Goal: Task Accomplishment & Management: Manage account settings

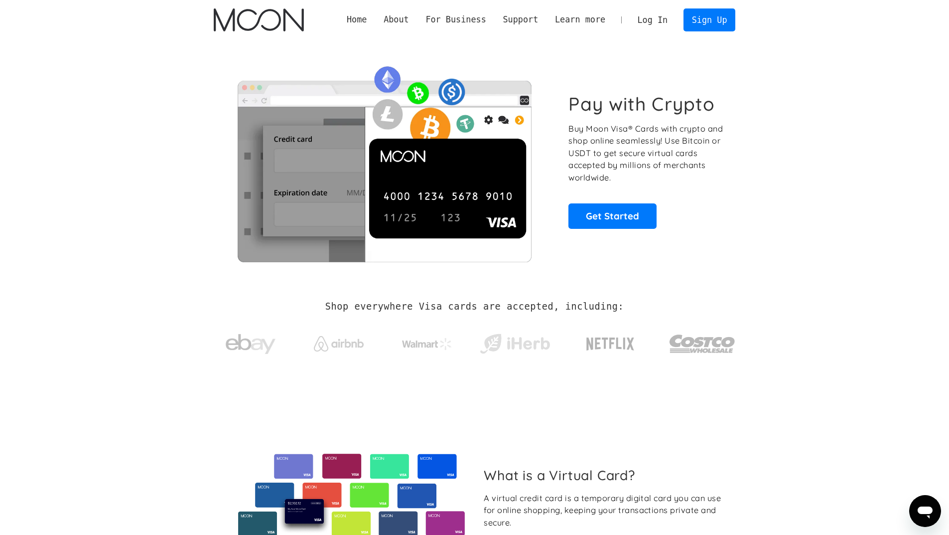
click at [653, 24] on link "Log In" at bounding box center [652, 20] width 47 height 22
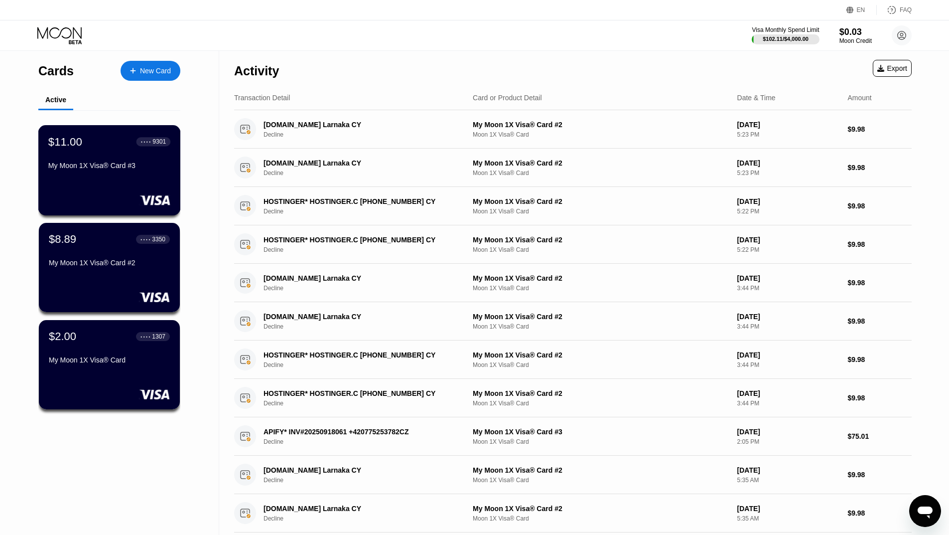
click at [106, 187] on div "$11.00 ● ● ● ● 9301 My Moon 1X Visa® Card #3" at bounding box center [109, 170] width 143 height 90
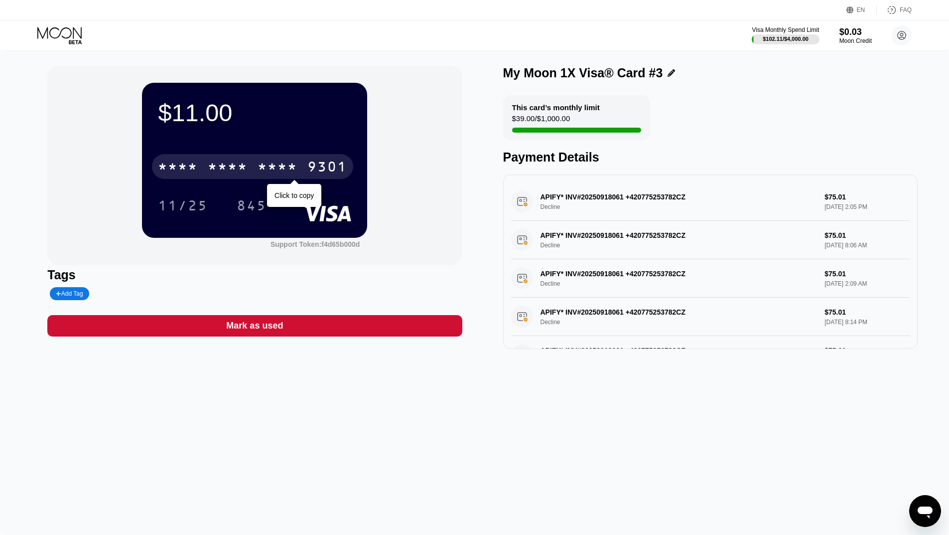
click at [278, 169] on div "* * * *" at bounding box center [278, 168] width 40 height 16
